Goal: Transaction & Acquisition: Purchase product/service

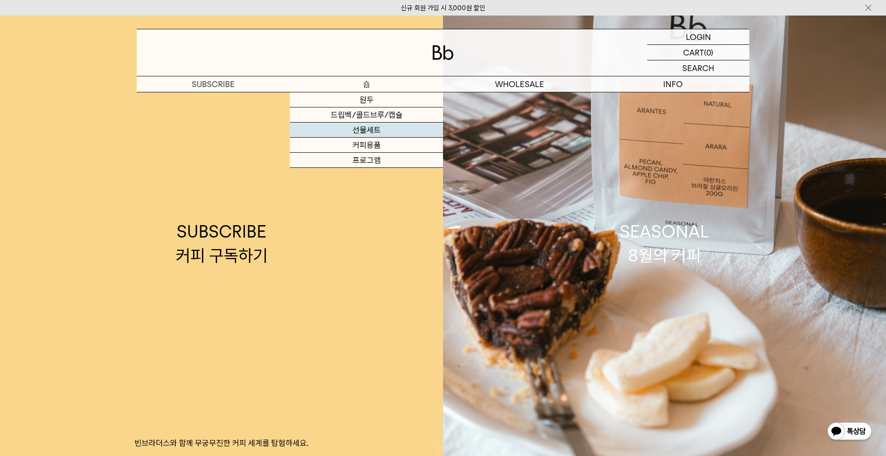
click at [378, 127] on link "선물세트" at bounding box center [366, 130] width 153 height 15
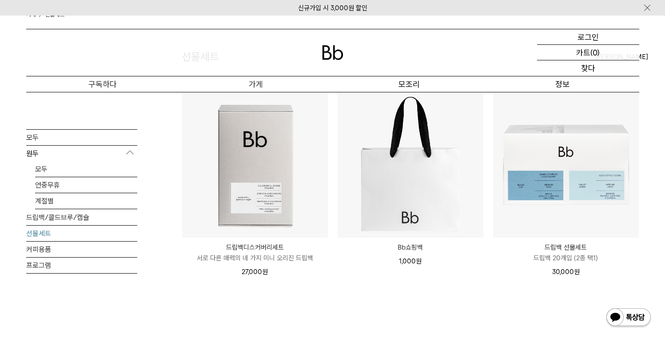
scroll to position [86, 0]
click at [57, 219] on font "드립백/콜드브루/캡슐" at bounding box center [57, 217] width 63 height 8
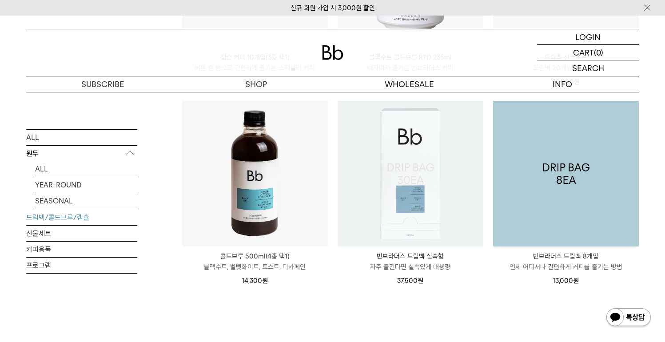
scroll to position [472, 0]
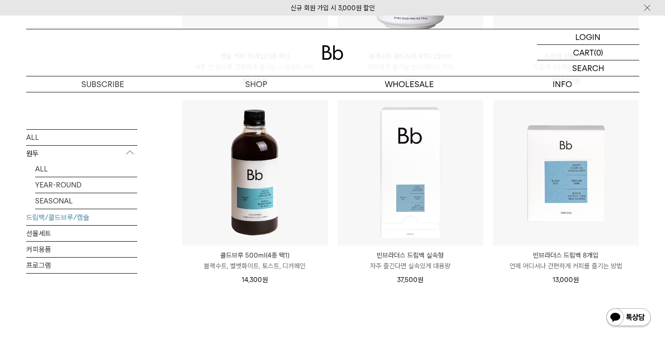
click at [644, 245] on div "SHOP 드립백/콜드브루/캡슐 ALL 원두 ALL YEAR-ROUND SEASONAL 드립백/콜드브루/캡슐 선물세트 커피용품 프로그램 드립백/…" at bounding box center [332, 1] width 639 height 763
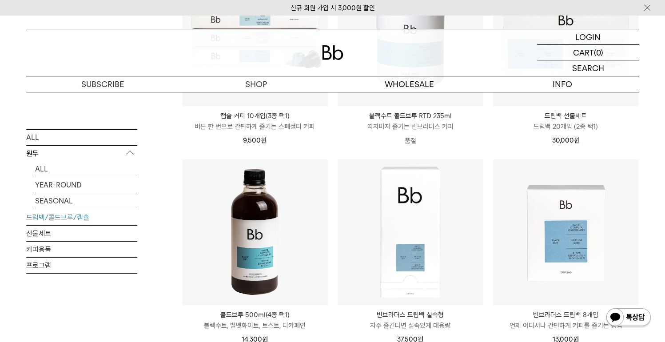
scroll to position [520, 0]
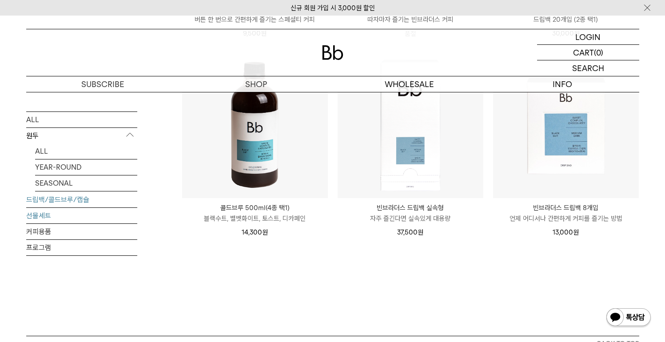
click at [70, 214] on link "선물세트" at bounding box center [81, 216] width 111 height 16
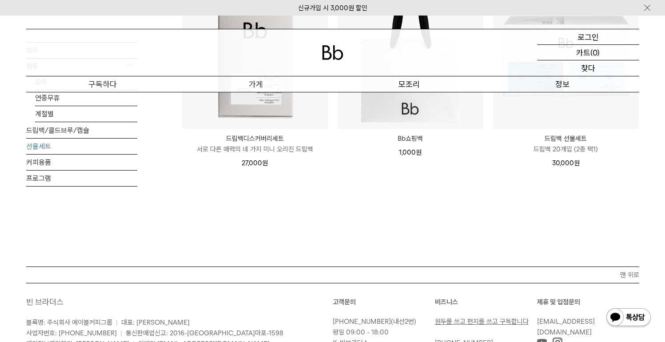
scroll to position [52, 0]
